Goal: Browse casually

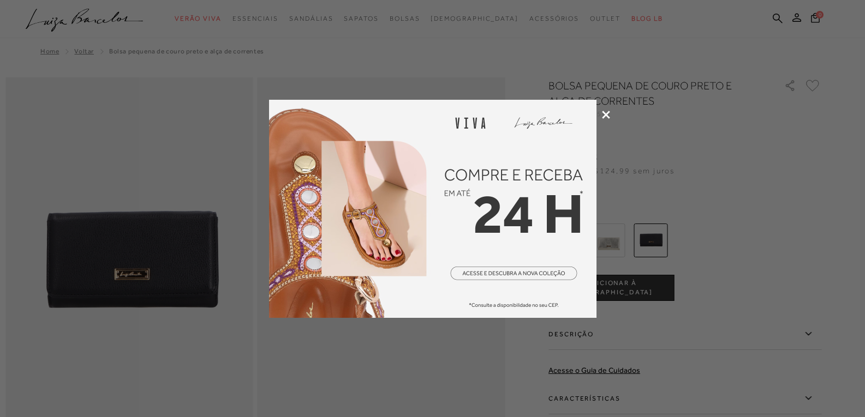
click at [608, 114] on icon at bounding box center [606, 115] width 8 height 8
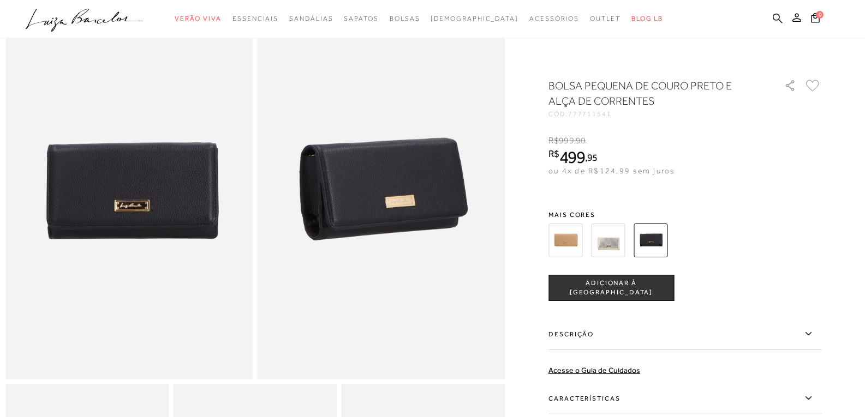
scroll to position [327, 0]
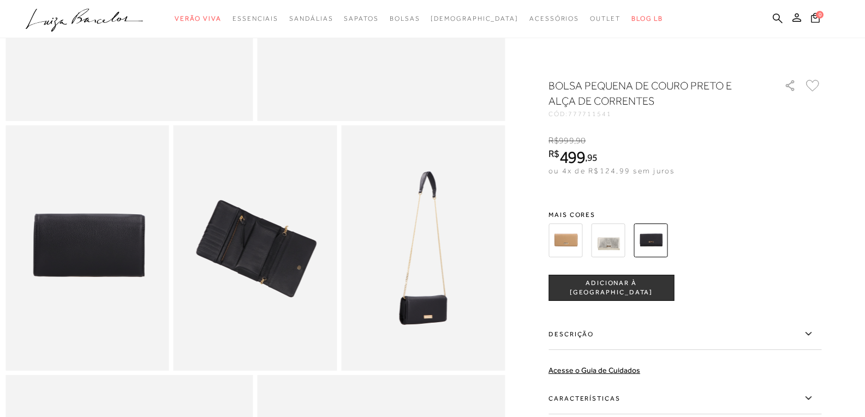
click at [570, 241] on img at bounding box center [565, 241] width 34 height 34
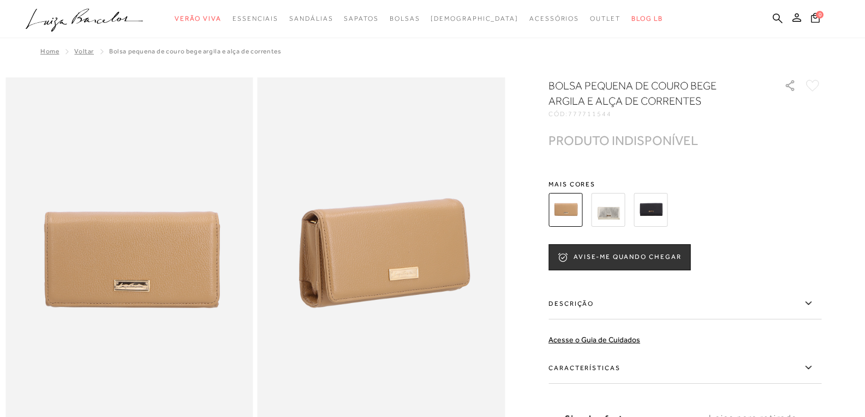
click at [655, 210] on img at bounding box center [651, 210] width 34 height 34
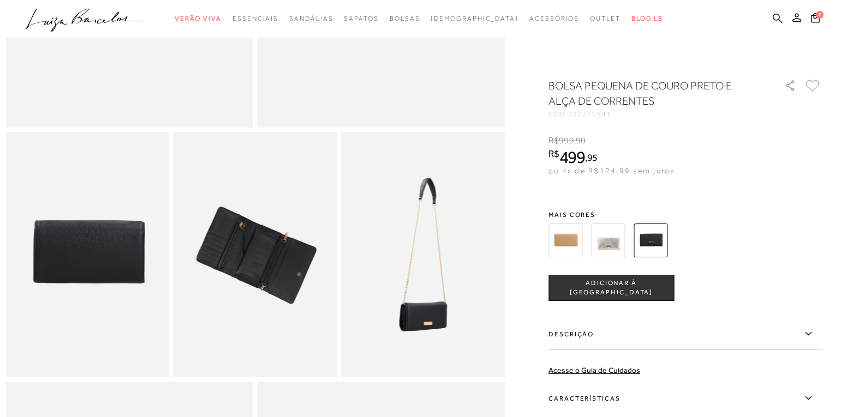
scroll to position [327, 0]
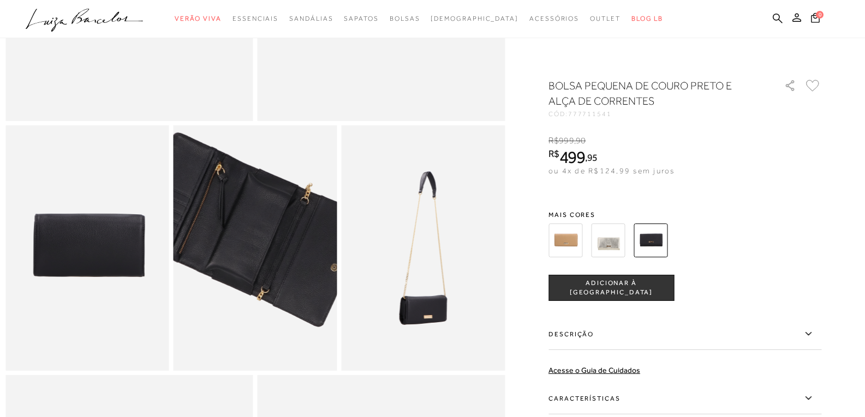
click at [264, 277] on img at bounding box center [246, 228] width 327 height 491
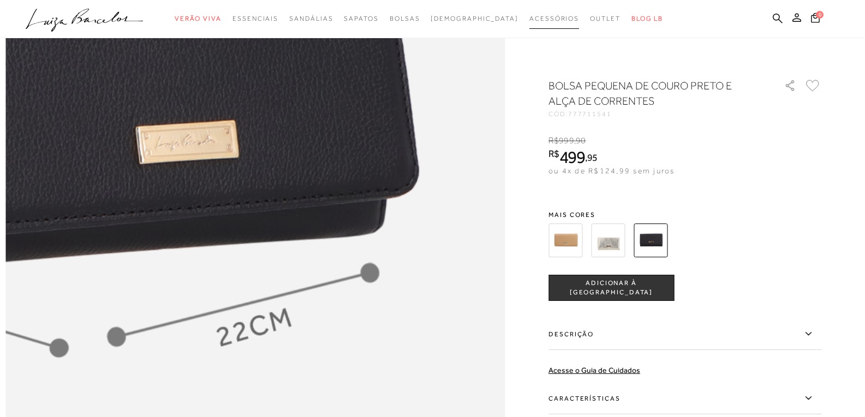
scroll to position [1091, 0]
